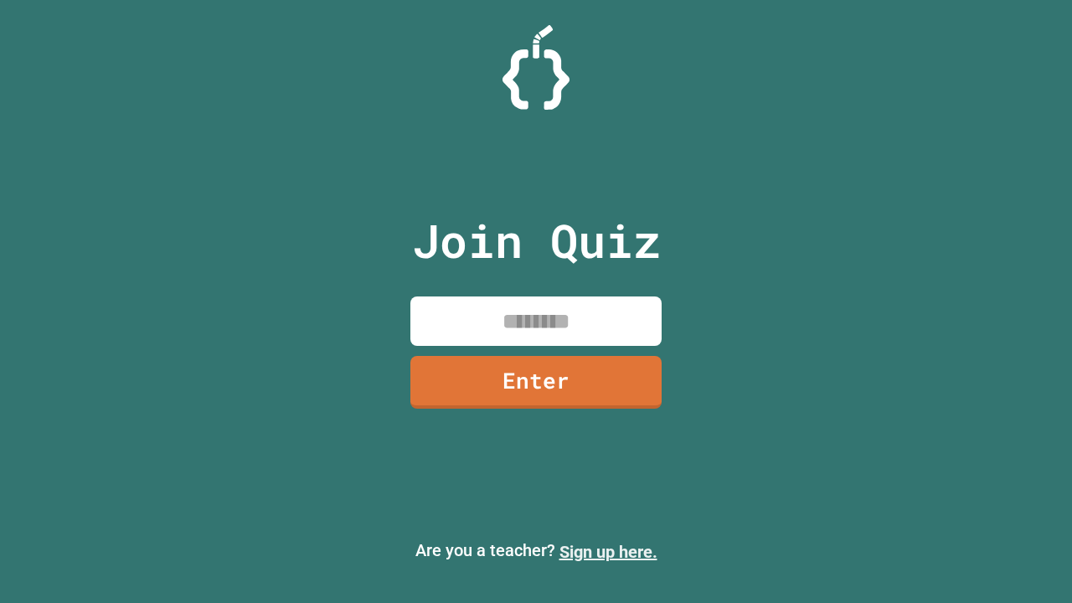
click at [608, 552] on link "Sign up here." at bounding box center [609, 552] width 98 height 20
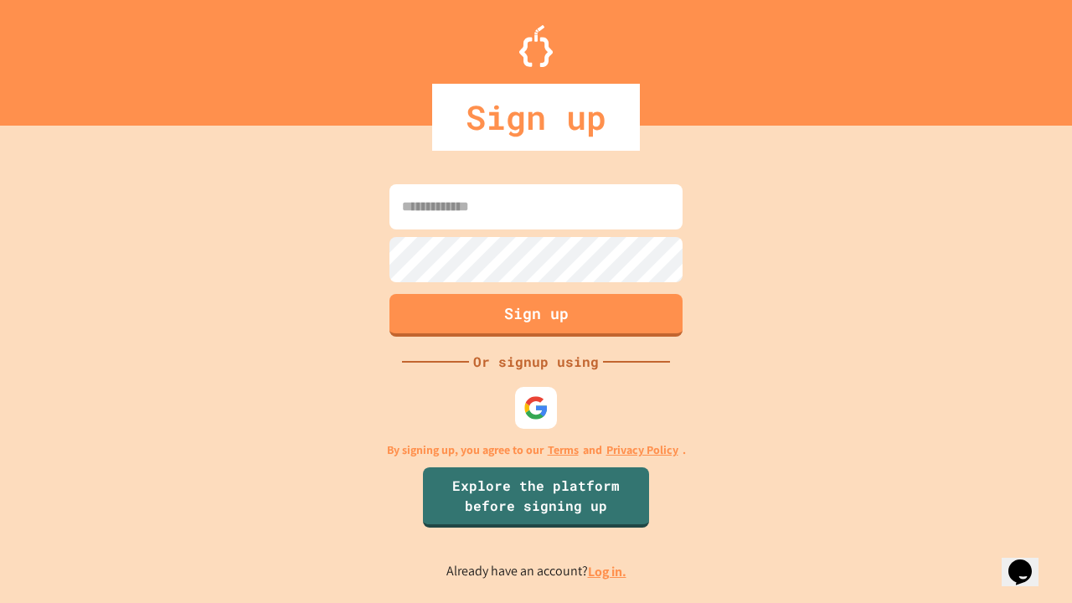
click at [608, 571] on link "Log in." at bounding box center [607, 572] width 39 height 18
